Goal: Find specific page/section: Find specific page/section

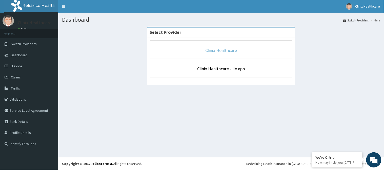
click at [205, 49] on link "Clinix Healthcare" at bounding box center [221, 51] width 32 height 6
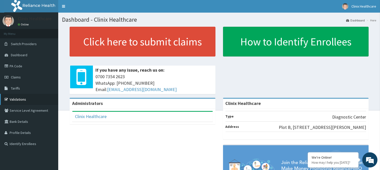
click at [18, 98] on link "Validations" at bounding box center [29, 99] width 58 height 11
